Goal: Transaction & Acquisition: Download file/media

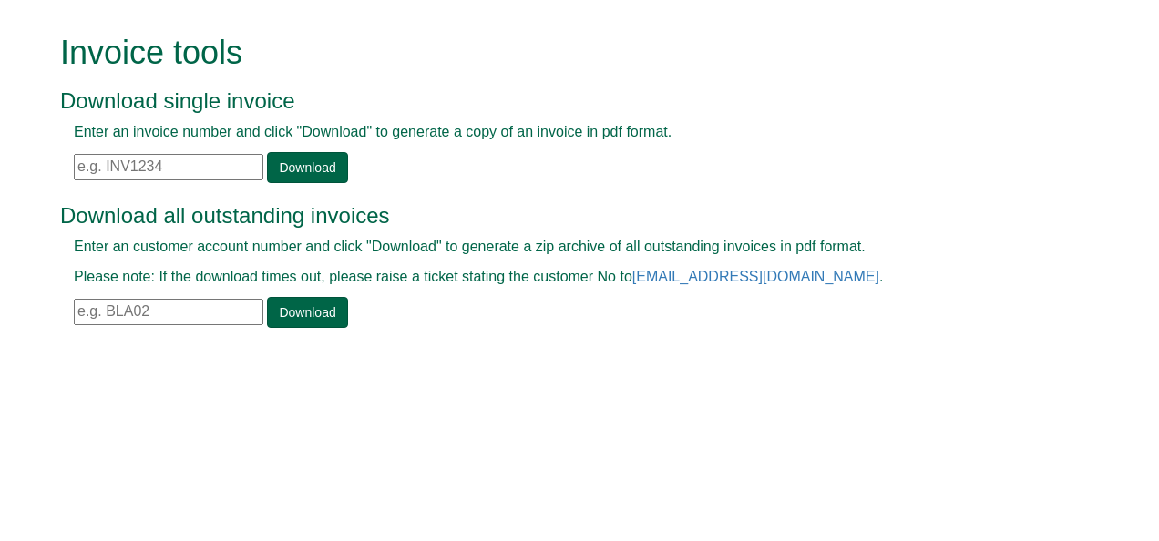
click at [137, 167] on input "text" at bounding box center [169, 167] width 190 height 26
paste input "INV1391004"
click at [303, 168] on link "Download" at bounding box center [307, 167] width 80 height 31
drag, startPoint x: 208, startPoint y: 160, endPoint x: 22, endPoint y: 140, distance: 187.0
click at [22, 140] on form "Invoice tools Download single invoice Enter an invoice number and click "Downlo…" at bounding box center [579, 183] width 1159 height 366
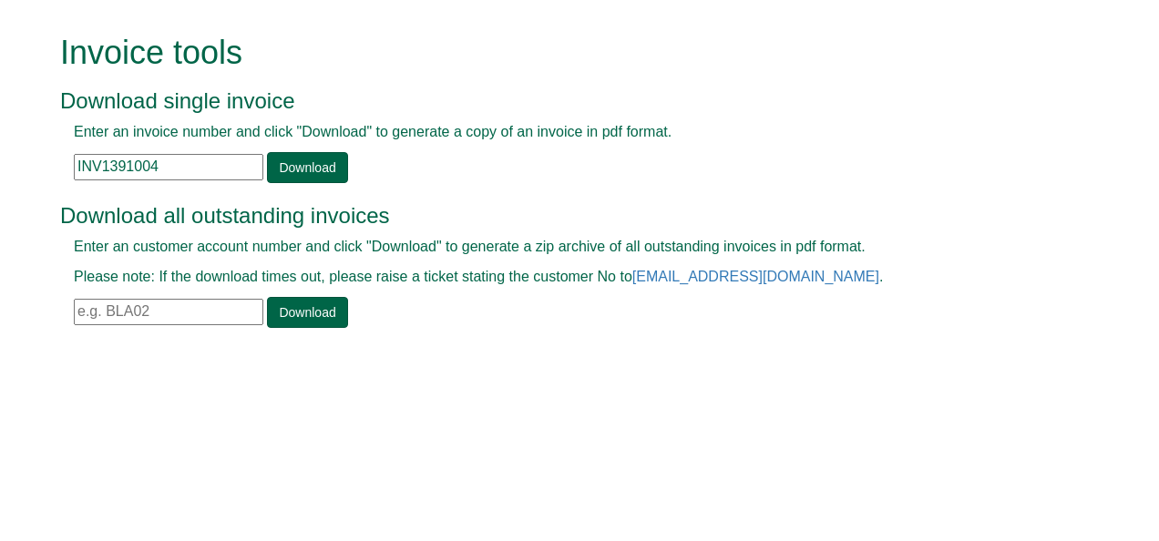
paste input "3636"
type input "INV1393636"
click at [316, 166] on link "Download" at bounding box center [307, 167] width 80 height 31
click at [113, 319] on input "text" at bounding box center [169, 312] width 190 height 26
paste input "FOS02"
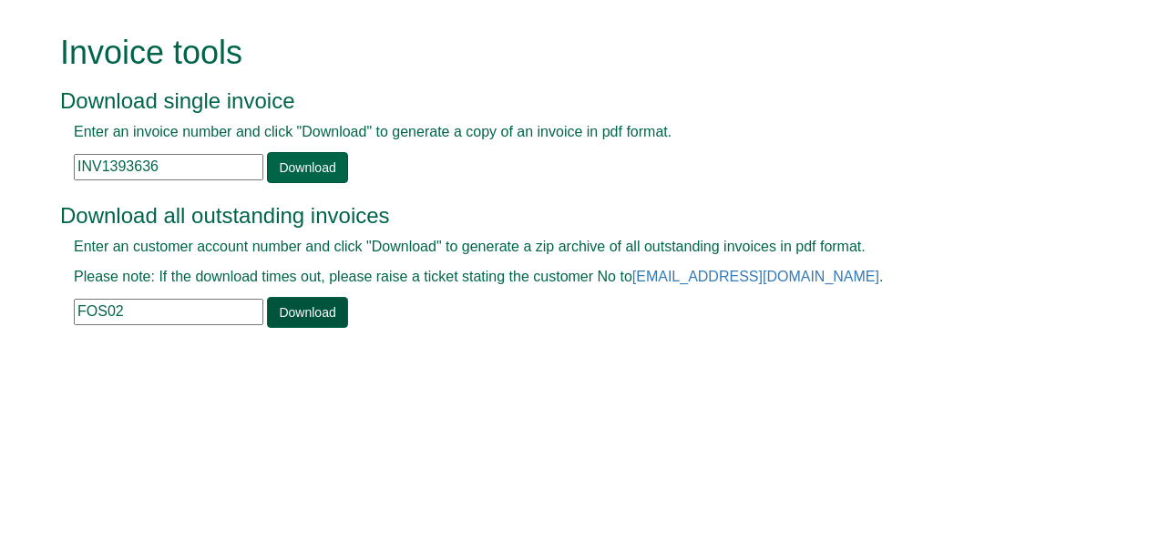
type input "FOS02"
click at [274, 302] on link "Download" at bounding box center [307, 312] width 80 height 31
drag, startPoint x: 178, startPoint y: 166, endPoint x: 53, endPoint y: 161, distance: 124.9
click at [53, 161] on div "Invoice tools Download single invoice Enter an invoice number and click "Downlo…" at bounding box center [579, 183] width 1066 height 366
paste input "31129"
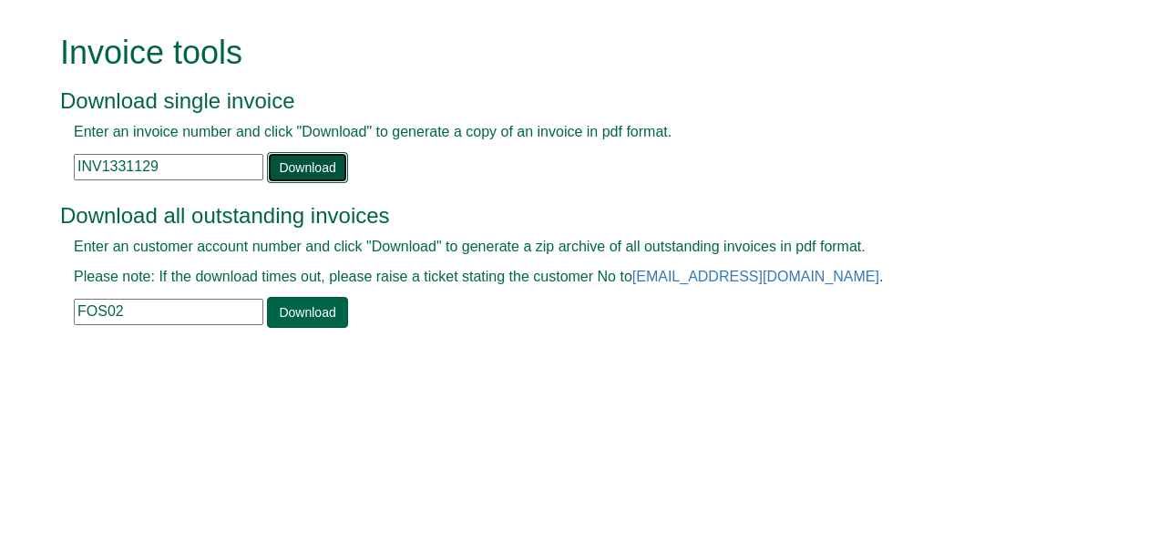
click at [292, 176] on link "Download" at bounding box center [307, 167] width 80 height 31
drag, startPoint x: 176, startPoint y: 170, endPoint x: 15, endPoint y: 157, distance: 160.9
click at [15, 157] on form "Invoice tools Download single invoice Enter an invoice number and click "Downlo…" at bounding box center [579, 183] width 1159 height 366
paste input "93448"
type input "INV1393448"
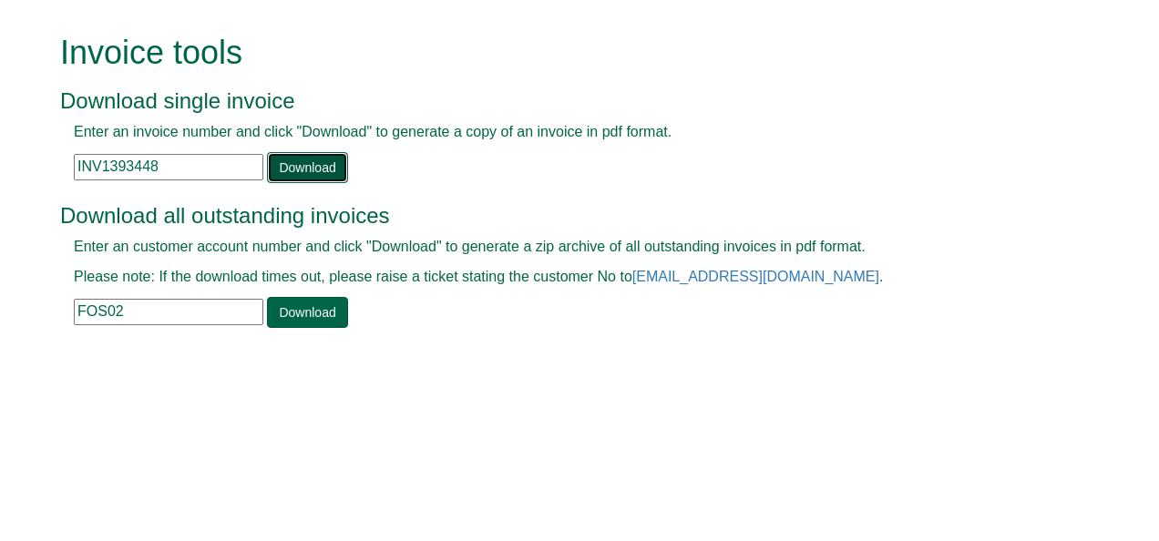
click at [295, 173] on link "Download" at bounding box center [307, 167] width 80 height 31
drag, startPoint x: 139, startPoint y: 312, endPoint x: 0, endPoint y: 304, distance: 138.7
click at [0, 304] on html "Invoice tools Download single invoice Enter an invoice number and click "Downlo…" at bounding box center [579, 183] width 1159 height 366
paste input "NUR01"
type input "NUR01"
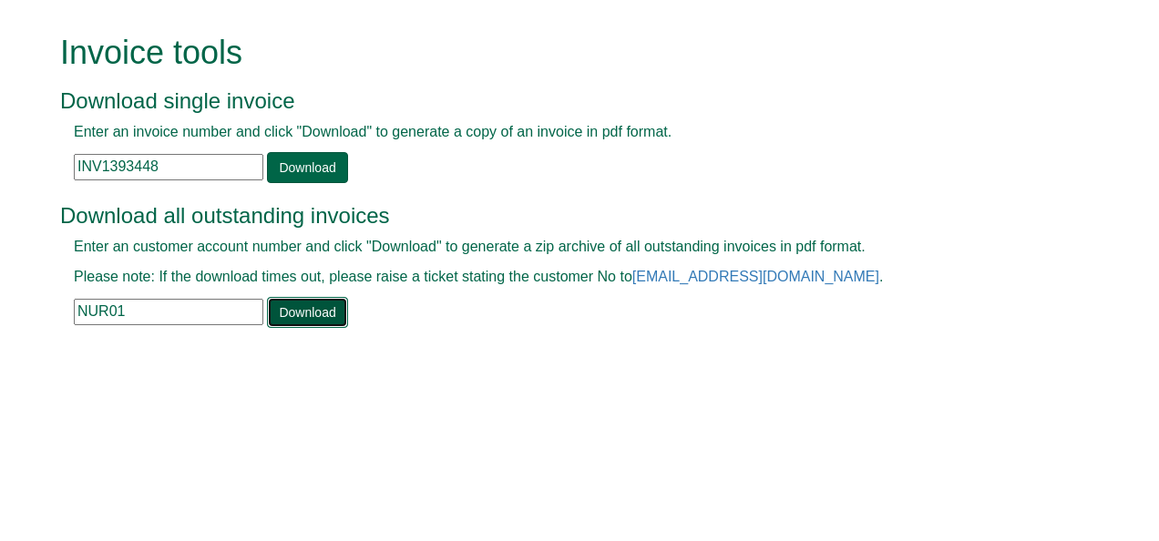
click at [286, 315] on link "Download" at bounding box center [307, 312] width 80 height 31
